Goal: Information Seeking & Learning: Understand process/instructions

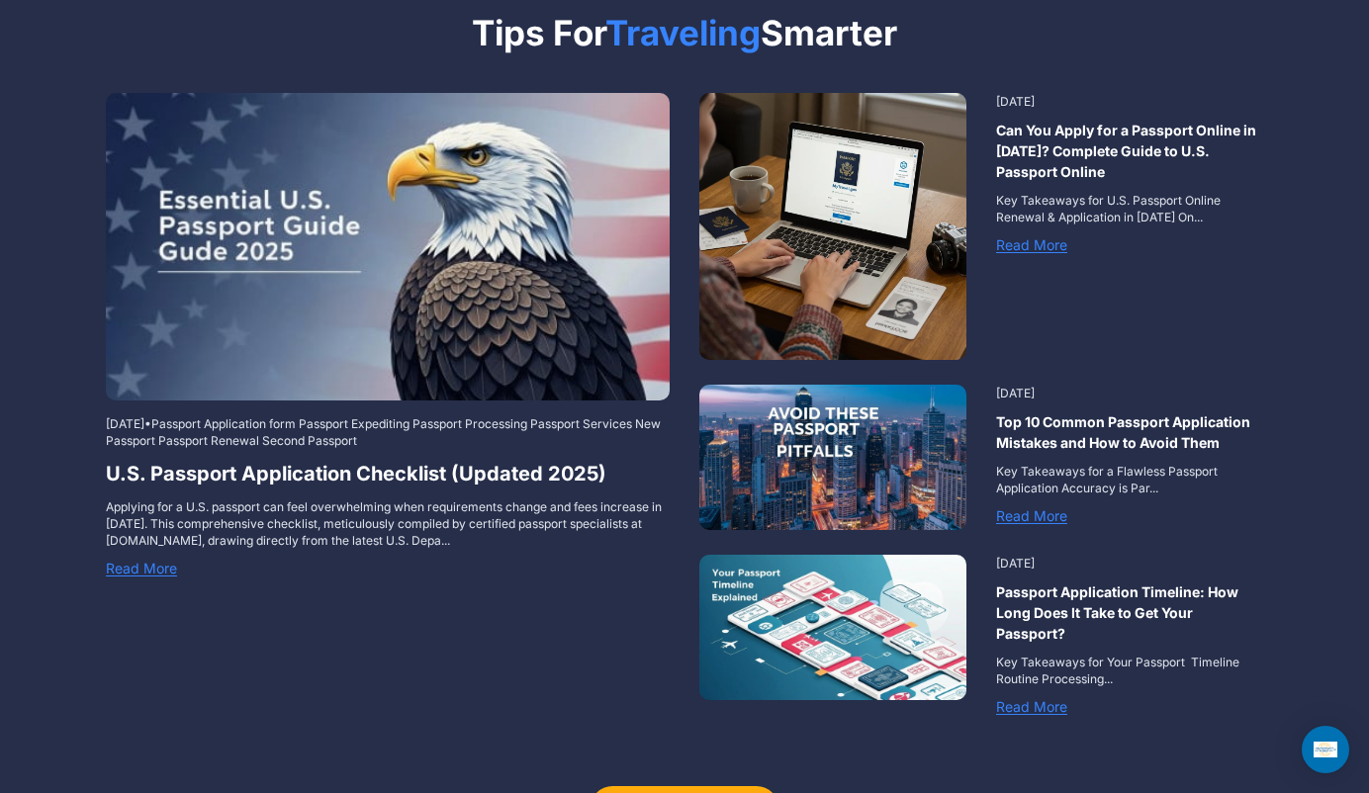
scroll to position [2581, 0]
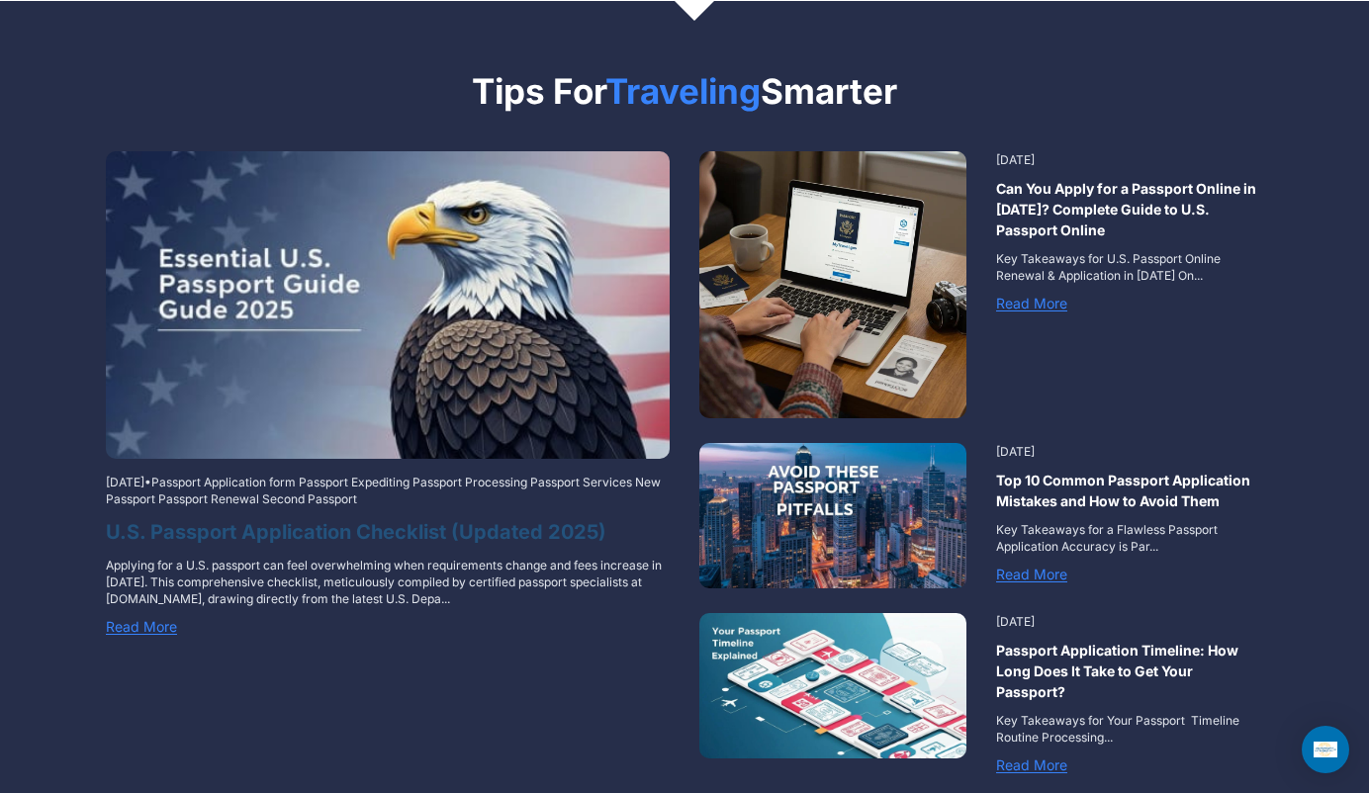
click at [288, 517] on h3 "U.S. Passport Application Checklist (Updated 2025)" at bounding box center [388, 532] width 564 height 30
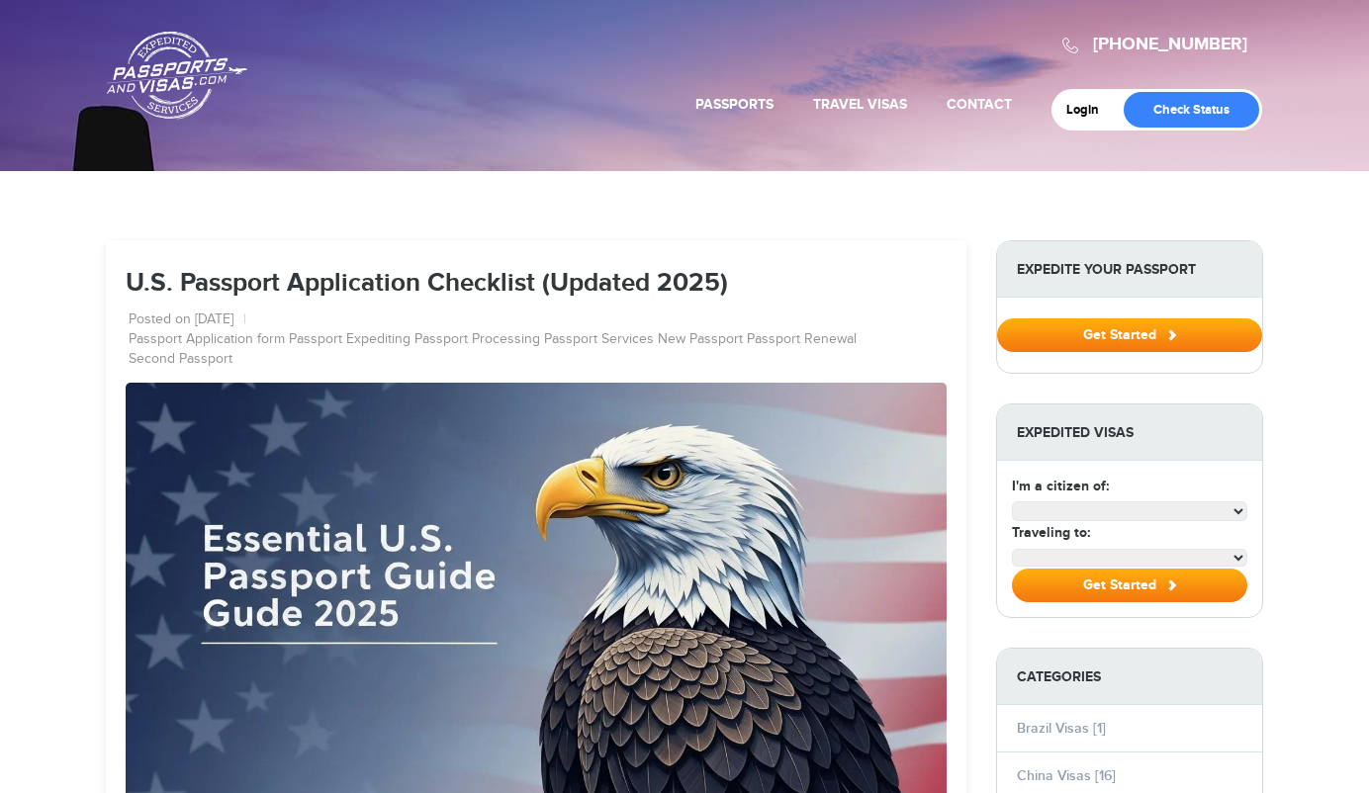
select select "**********"
